Goal: Task Accomplishment & Management: Manage account settings

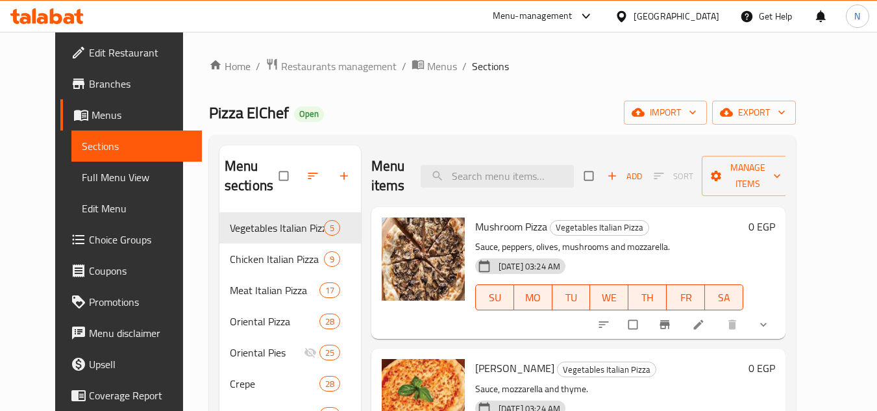
click at [704, 16] on div "Egypt" at bounding box center [677, 16] width 86 height 14
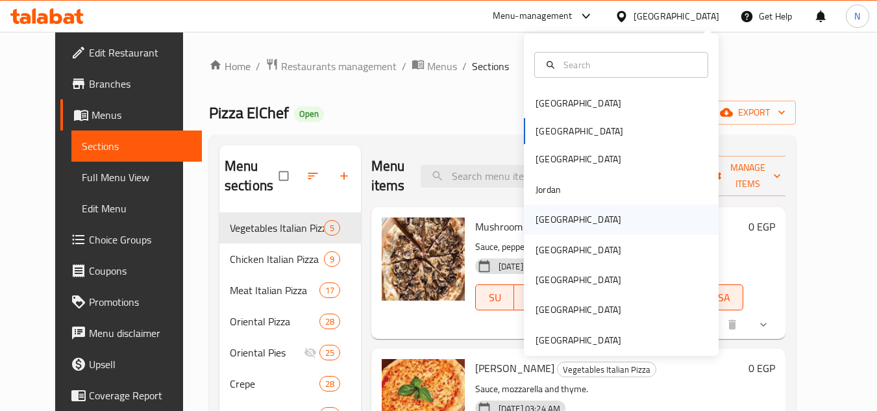
click at [554, 212] on div "Kuwait" at bounding box center [578, 219] width 106 height 30
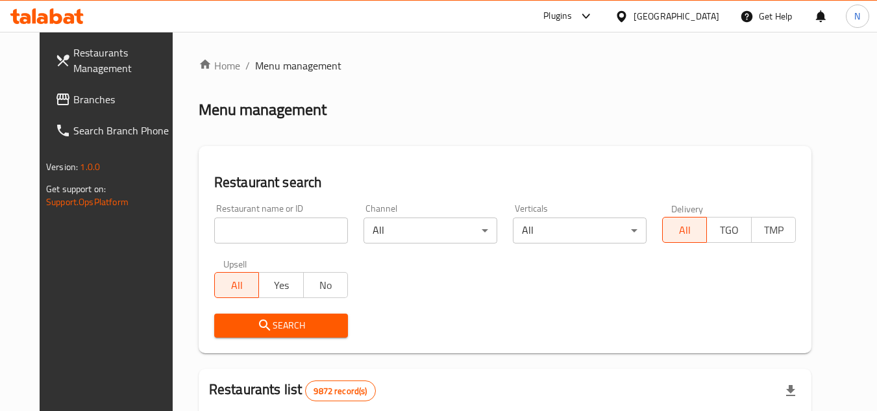
click at [80, 109] on link "Branches" at bounding box center [116, 99] width 142 height 31
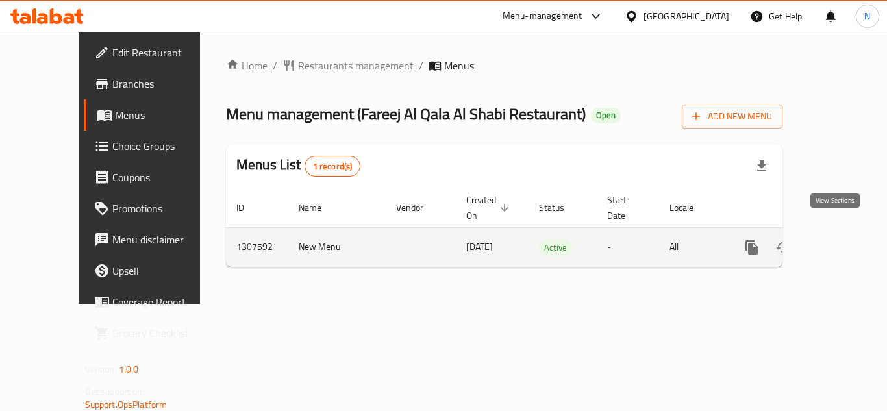
click at [837, 240] on icon "enhanced table" at bounding box center [845, 248] width 16 height 16
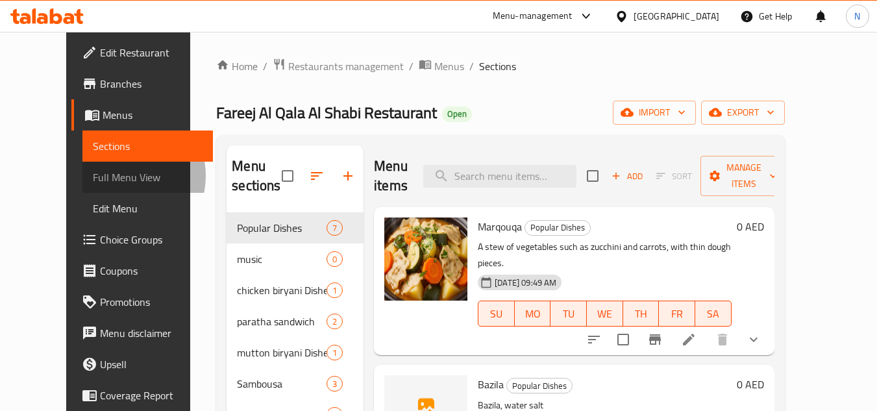
click at [93, 176] on span "Full Menu View" at bounding box center [148, 177] width 110 height 16
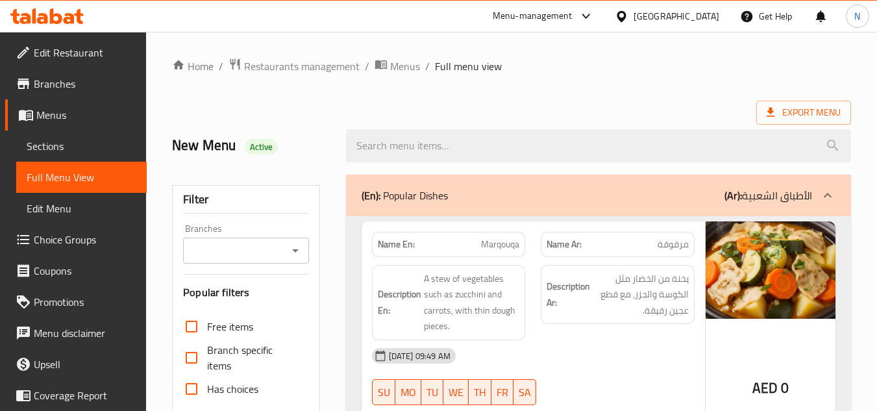
click at [648, 101] on div "Export Menu" at bounding box center [511, 113] width 679 height 24
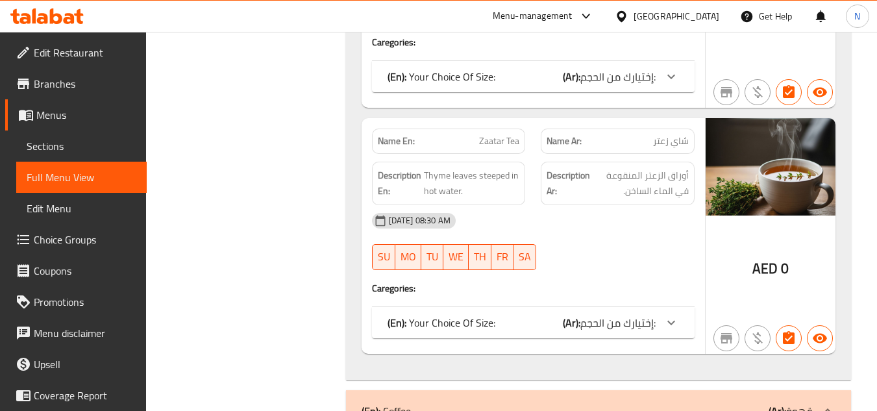
scroll to position [10047, 0]
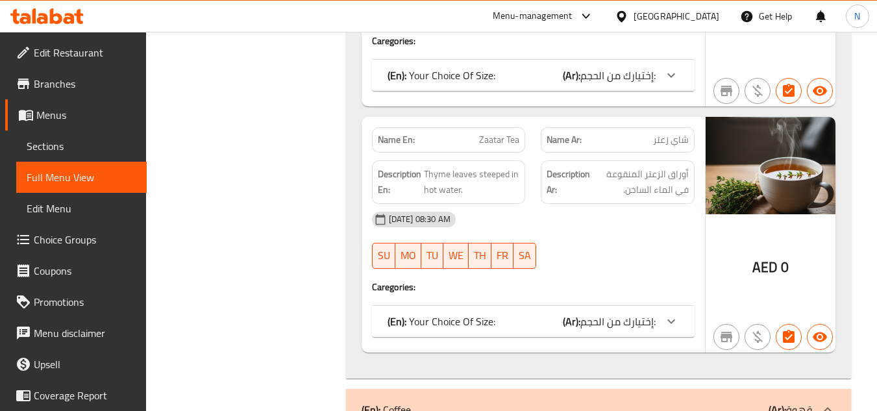
click at [561, 306] on div "(En): Your Choice Of Size: (Ar): إختيارك من الحجم:" at bounding box center [533, 321] width 323 height 31
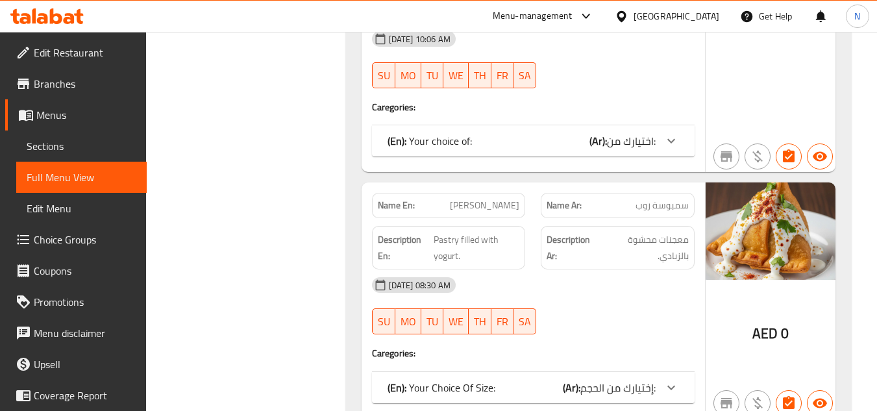
scroll to position [3049, 0]
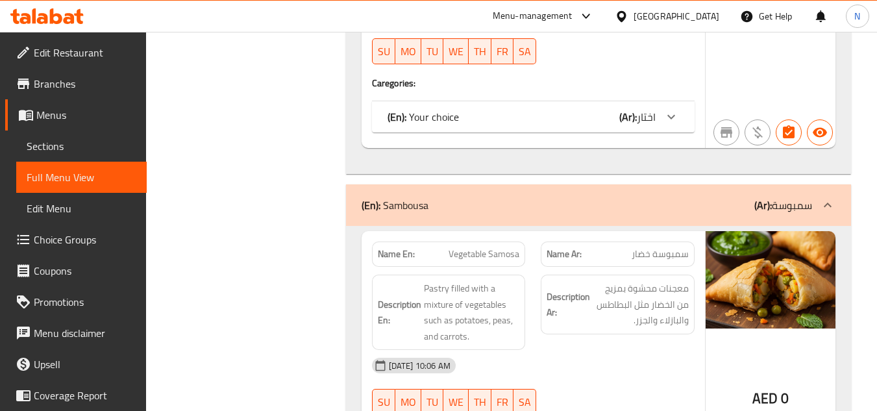
click at [50, 52] on span "Edit Restaurant" at bounding box center [85, 53] width 103 height 16
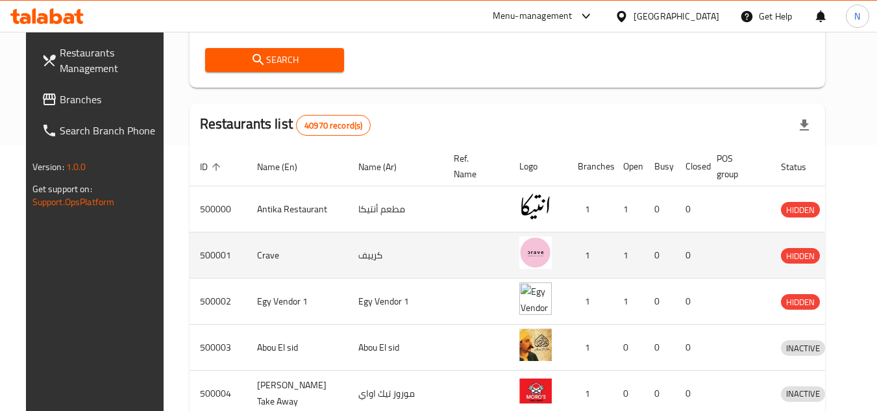
scroll to position [325, 0]
